Goal: Task Accomplishment & Management: Manage account settings

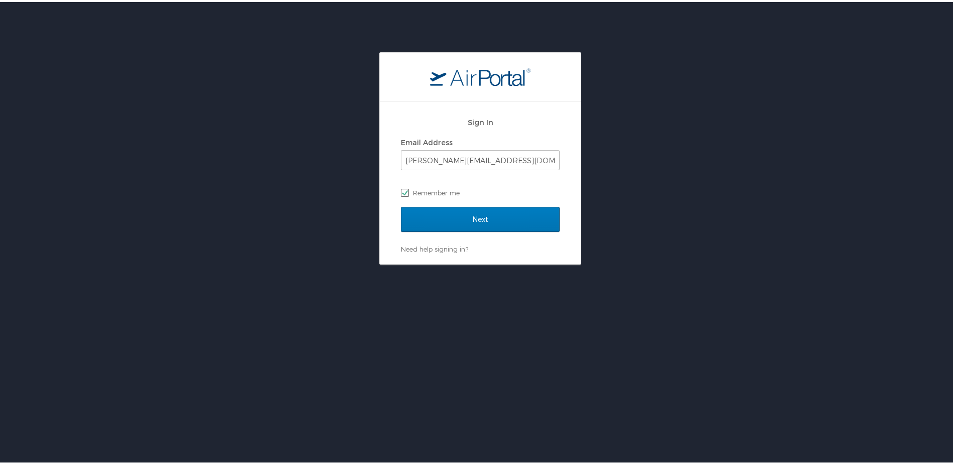
click at [466, 193] on label "Remember me" at bounding box center [480, 190] width 159 height 15
click at [407, 193] on input "Remember me" at bounding box center [404, 190] width 7 height 7
click at [401, 193] on label "Remember me" at bounding box center [480, 190] width 159 height 15
click at [401, 193] on input "Remember me" at bounding box center [404, 190] width 7 height 7
checkbox input "true"
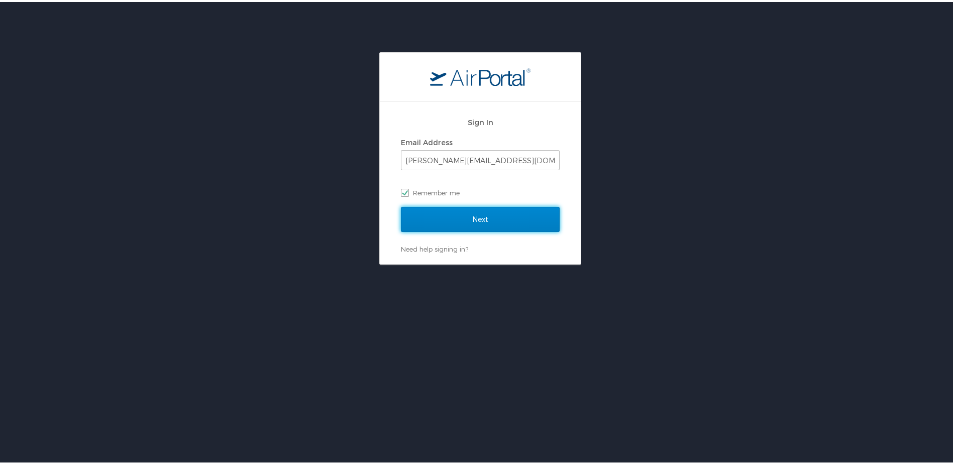
click at [479, 217] on input "Next" at bounding box center [480, 217] width 159 height 25
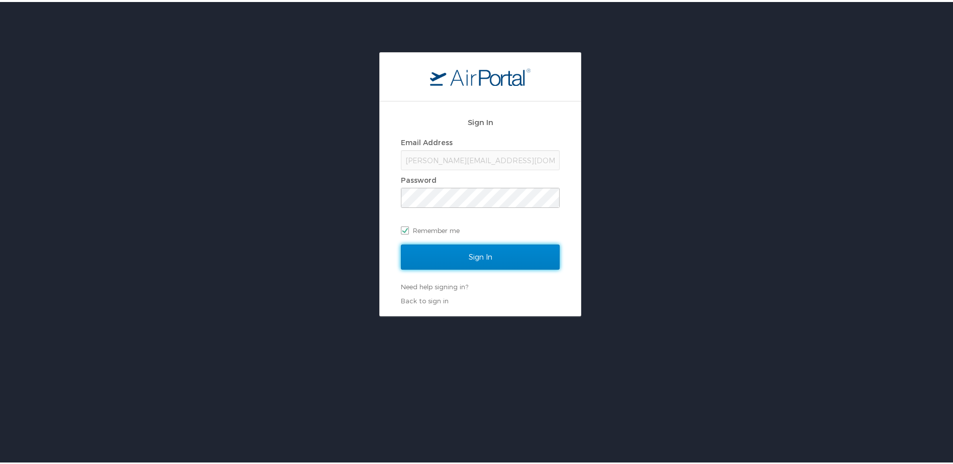
click at [472, 256] on input "Sign In" at bounding box center [480, 255] width 159 height 25
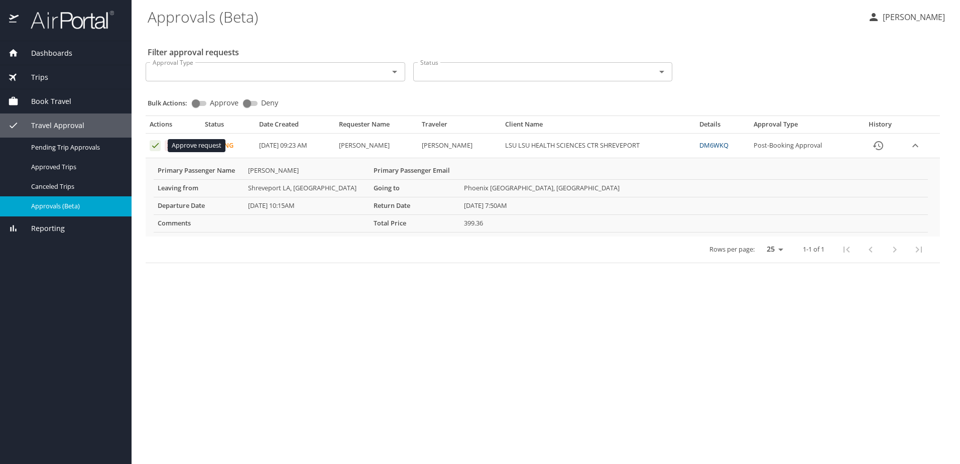
click at [155, 146] on icon "Approval table" at bounding box center [155, 145] width 7 height 5
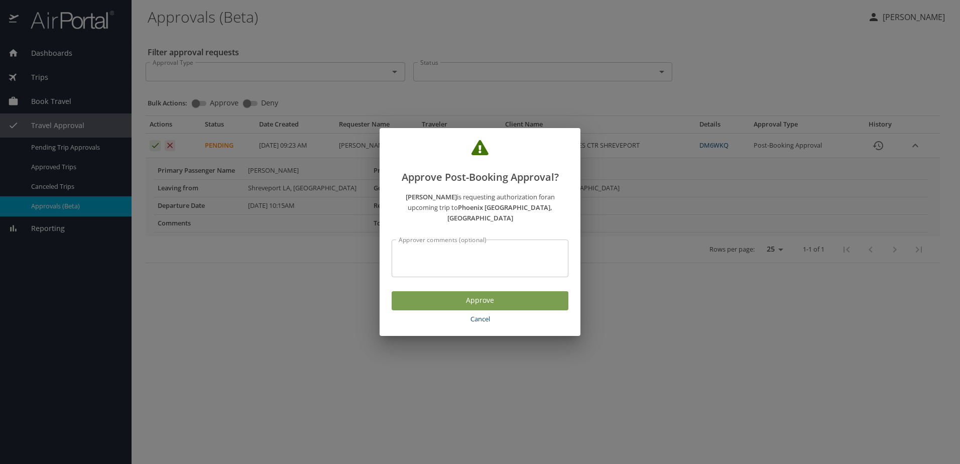
click at [474, 294] on span "Approve" at bounding box center [480, 300] width 161 height 13
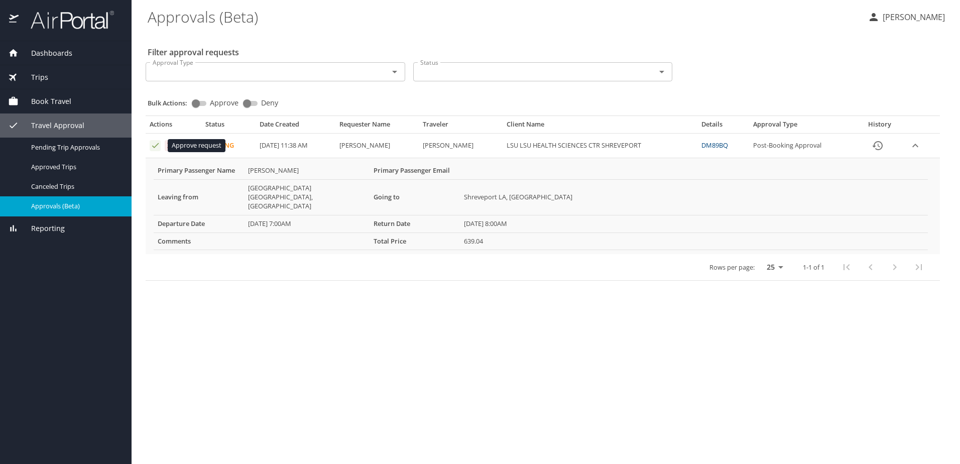
click at [155, 145] on icon "Approval table" at bounding box center [156, 146] width 10 height 10
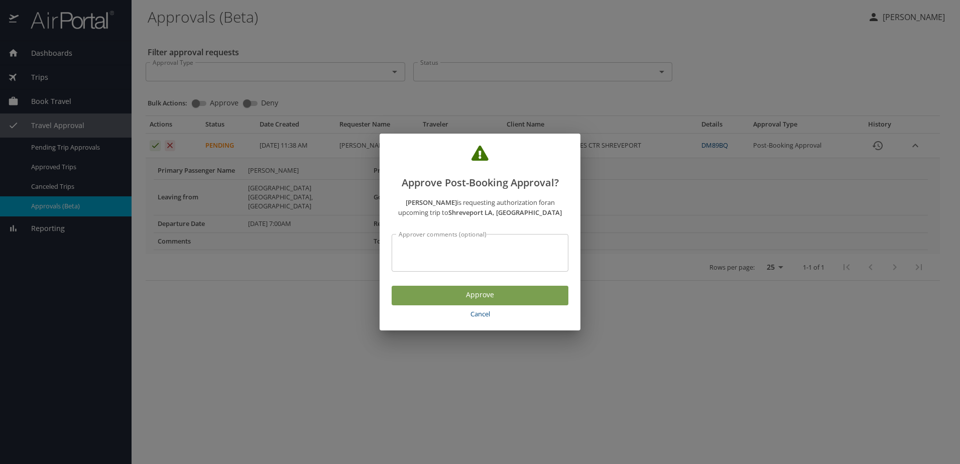
click at [456, 296] on span "Approve" at bounding box center [480, 295] width 161 height 13
